Goal: Check status

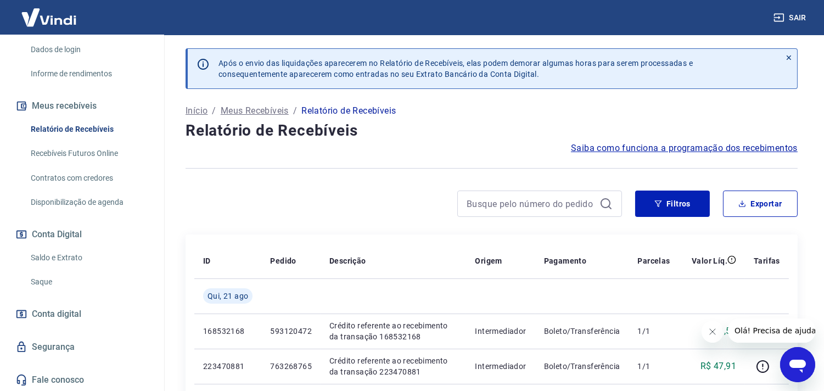
scroll to position [182, 0]
click at [60, 250] on link "Saldo e Extrato" at bounding box center [88, 257] width 125 height 23
